Goal: Information Seeking & Learning: Learn about a topic

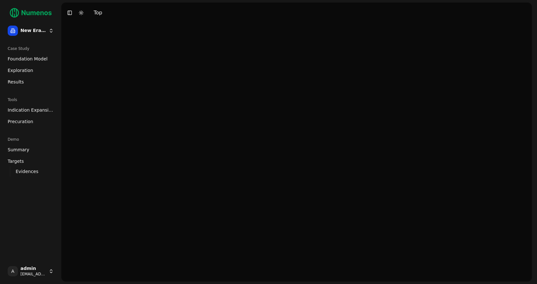
click at [31, 58] on span "Foundation Model" at bounding box center [28, 59] width 40 height 6
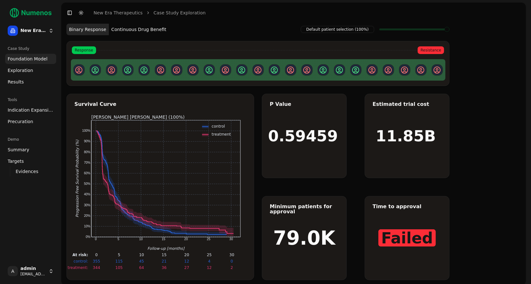
click at [145, 33] on button "Continuous Drug Benefit" at bounding box center [139, 30] width 60 height 12
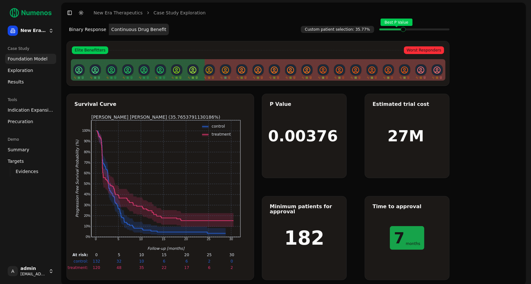
click at [27, 71] on span "Exploration" at bounding box center [21, 70] width 26 height 6
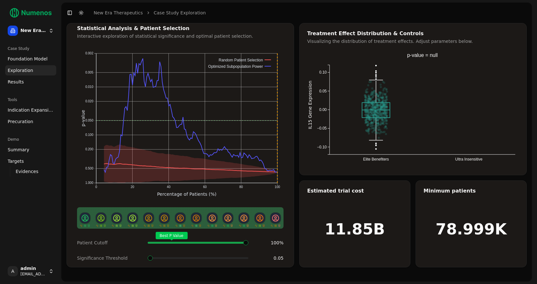
click at [27, 71] on span "Exploration" at bounding box center [21, 70] width 26 height 6
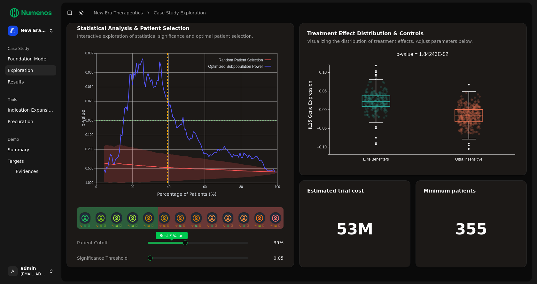
click at [244, 241] on span at bounding box center [244, 242] width 1 height 3
click at [197, 255] on span at bounding box center [197, 257] width 5 height 5
click at [20, 108] on span "Indication Expansion" at bounding box center [31, 110] width 46 height 6
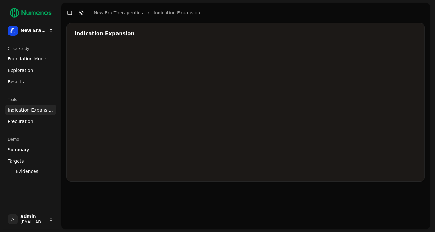
click at [391, 81] on div at bounding box center [265, 110] width 383 height 128
click at [342, 101] on div at bounding box center [265, 110] width 383 height 128
click at [40, 31] on html "New Era Therapeutics Case Study Foundation Model Exploration Results Tools Indi…" at bounding box center [217, 116] width 435 height 232
click at [34, 84] on html "New Era Therapeutics Case Study Foundation Model Exploration Results Tools Indi…" at bounding box center [219, 116] width 439 height 232
click at [37, 58] on span "Foundation Model" at bounding box center [28, 59] width 40 height 6
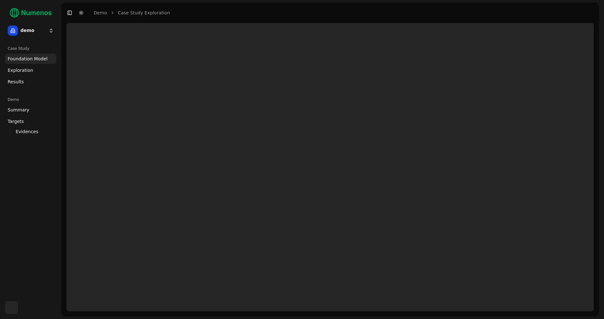
click at [49, 30] on html "demo Case Study Foundation Model Exploration Dosage Effect Results Demo Summary…" at bounding box center [302, 159] width 604 height 319
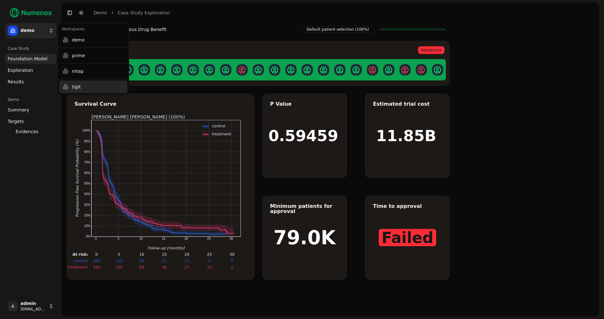
click at [82, 89] on div "tigit" at bounding box center [93, 87] width 68 height 13
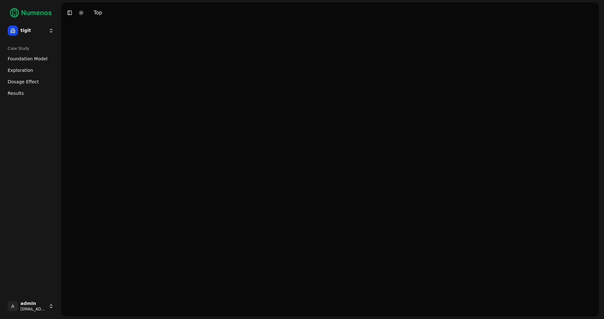
click at [29, 61] on span "Foundation Model" at bounding box center [28, 59] width 40 height 6
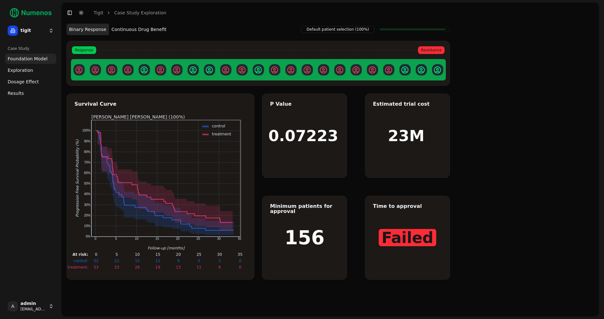
click at [142, 27] on button "Continuous Drug Benefit" at bounding box center [139, 30] width 60 height 12
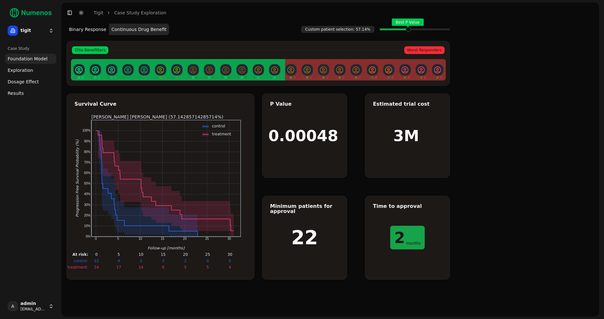
click at [445, 30] on span at bounding box center [447, 29] width 4 height 3
click at [25, 81] on span "Dosage Effect" at bounding box center [23, 82] width 31 height 6
